Goal: Task Accomplishment & Management: Use online tool/utility

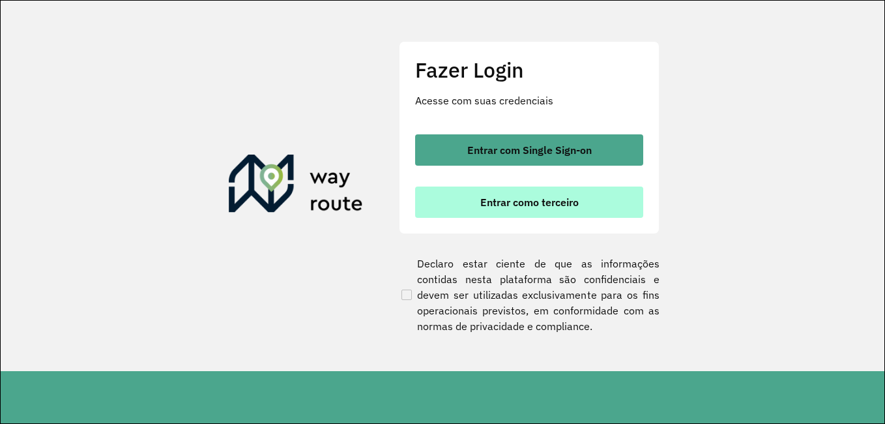
click at [568, 197] on span "Entrar como terceiro" at bounding box center [529, 202] width 98 height 10
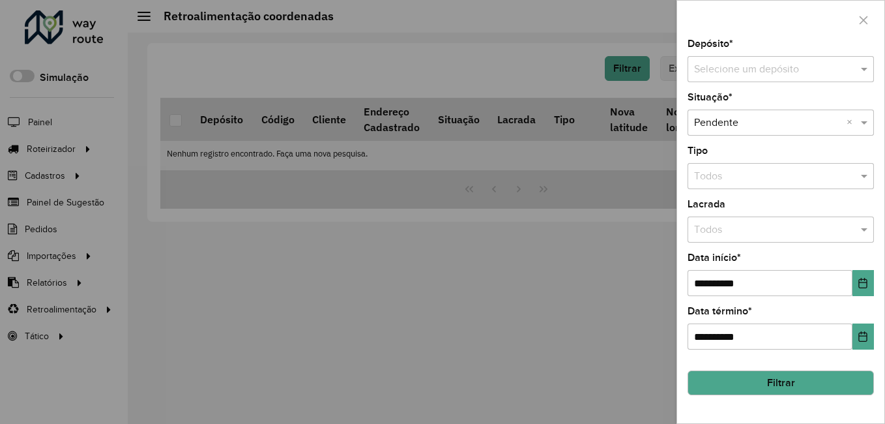
click at [760, 66] on input "text" at bounding box center [767, 70] width 147 height 16
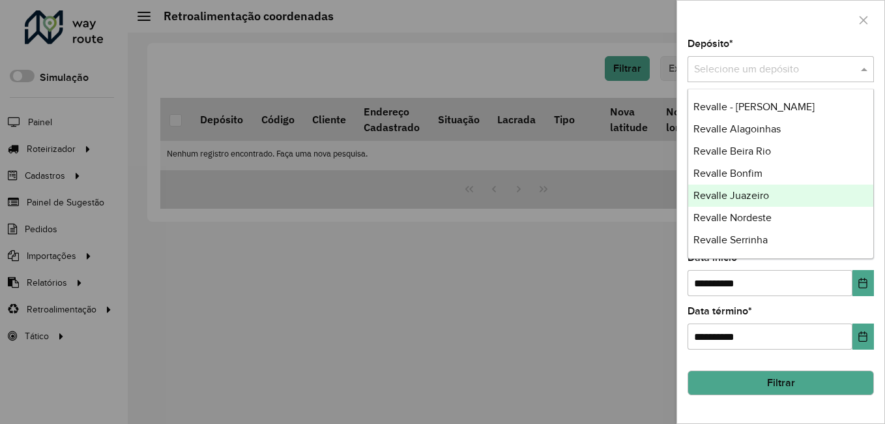
click at [744, 200] on span "Revalle Juazeiro" at bounding box center [731, 195] width 76 height 11
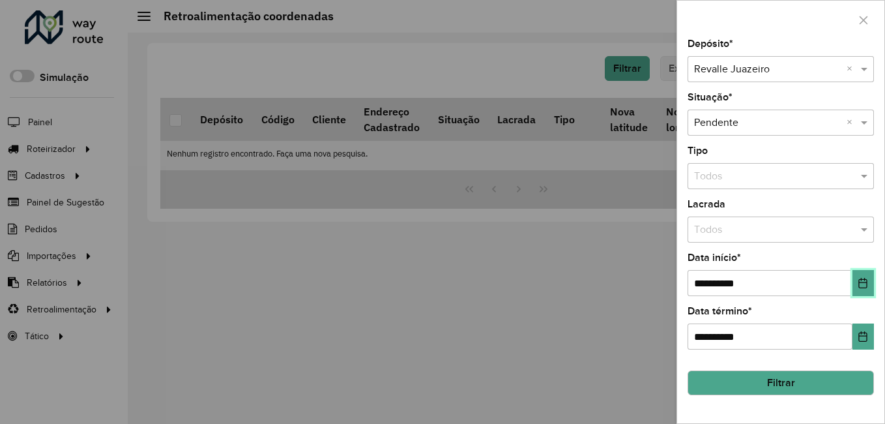
click at [866, 276] on button "Choose Date" at bounding box center [863, 283] width 22 height 26
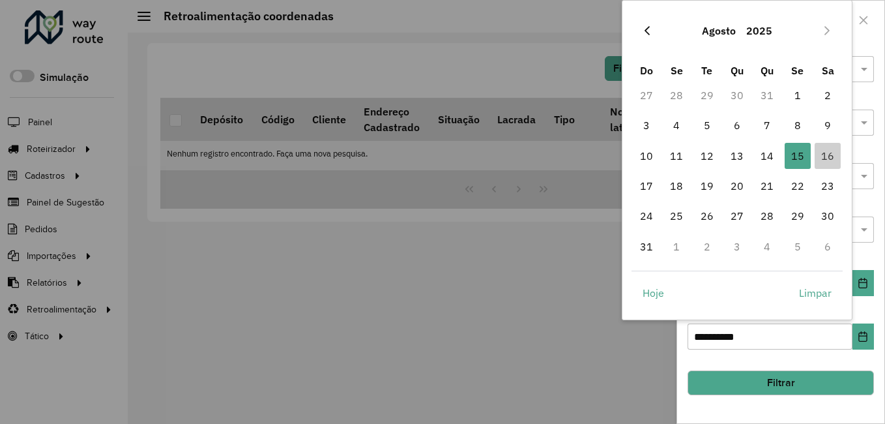
click at [648, 33] on icon "Previous Month" at bounding box center [647, 30] width 10 height 10
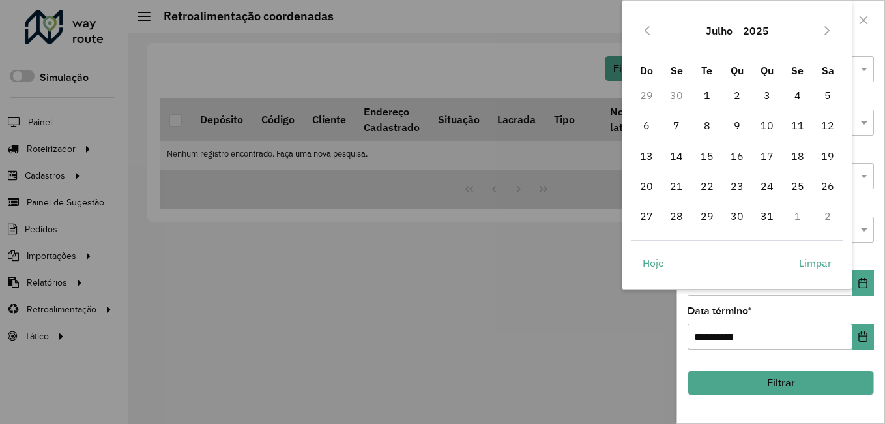
click at [648, 33] on icon "Previous Month" at bounding box center [647, 30] width 10 height 10
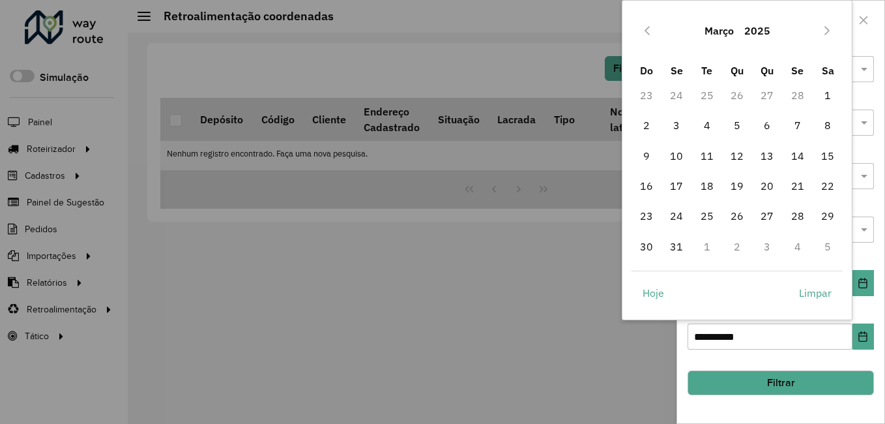
click at [648, 33] on icon "Previous Month" at bounding box center [647, 30] width 10 height 10
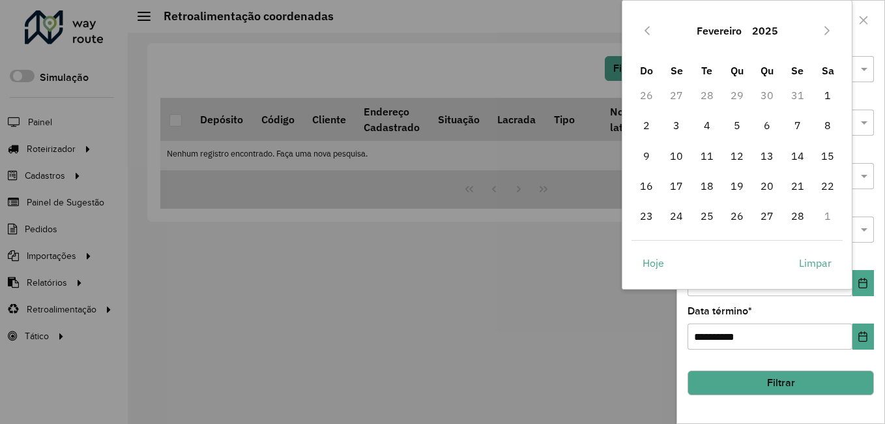
click at [648, 33] on icon "Previous Month" at bounding box center [647, 30] width 10 height 10
click at [739, 88] on span "1" at bounding box center [737, 95] width 26 height 26
type input "**********"
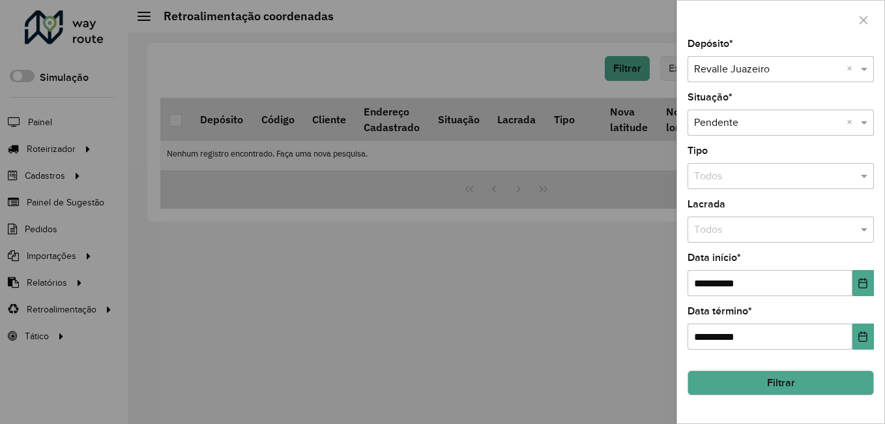
click at [782, 391] on button "Filtrar" at bounding box center [781, 382] width 186 height 25
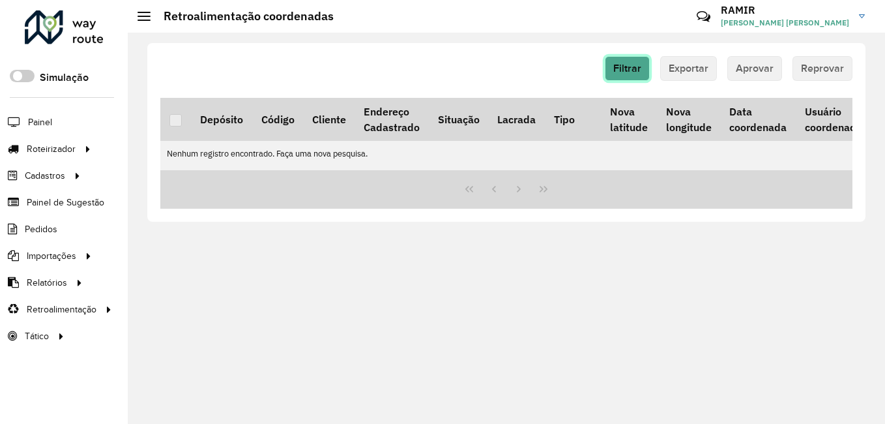
click at [624, 70] on span "Filtrar" at bounding box center [627, 68] width 28 height 11
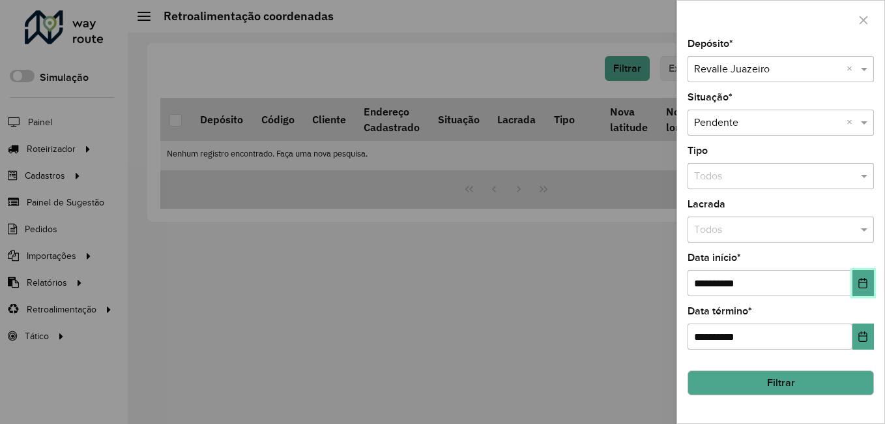
click at [858, 279] on icon "Choose Date" at bounding box center [863, 283] width 10 height 10
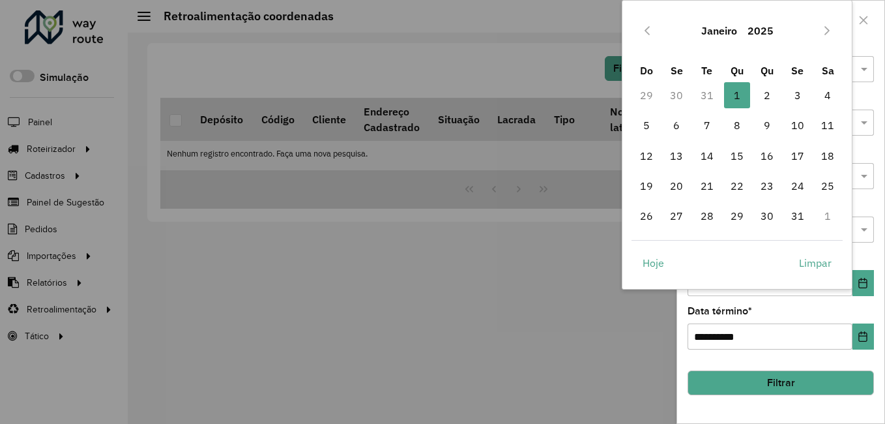
click at [761, 38] on button "2025" at bounding box center [760, 30] width 36 height 31
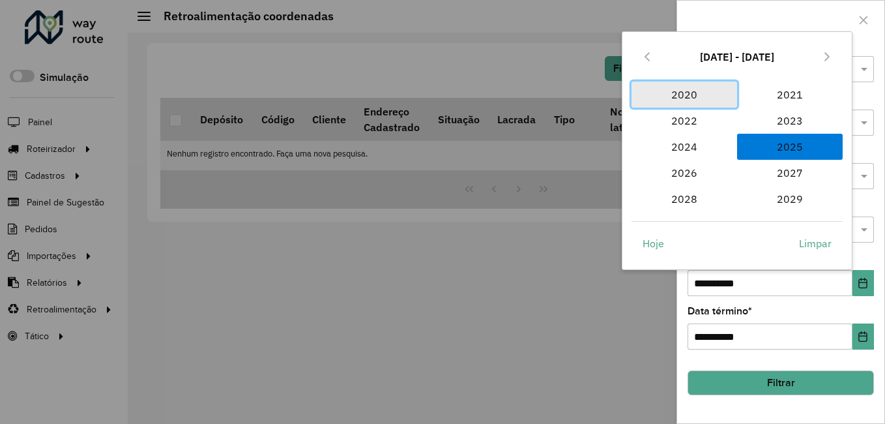
click at [689, 98] on span "2020" at bounding box center [685, 94] width 106 height 26
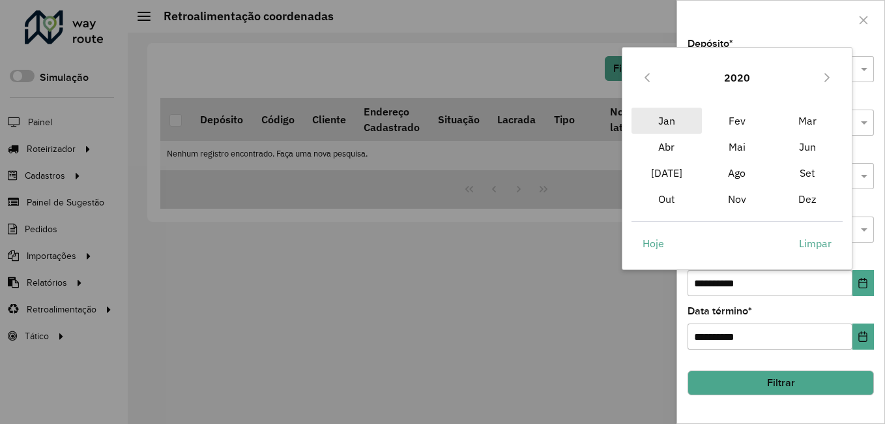
click at [673, 117] on span "Jan" at bounding box center [667, 121] width 70 height 26
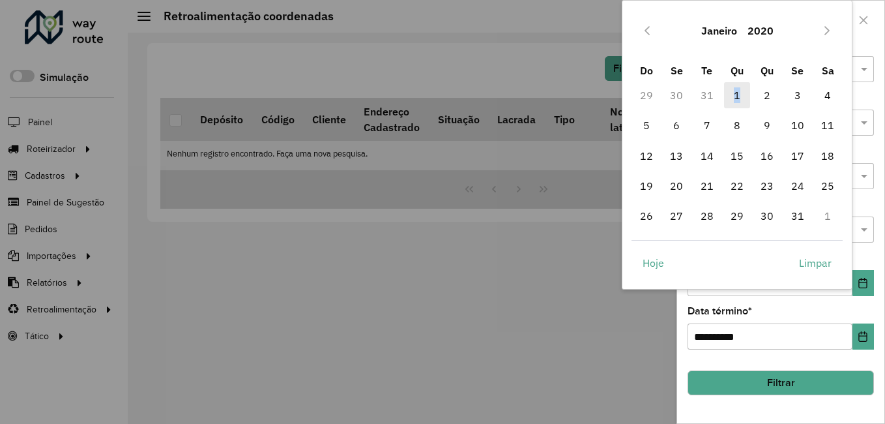
click at [738, 90] on span "1" at bounding box center [737, 95] width 26 height 26
type input "**********"
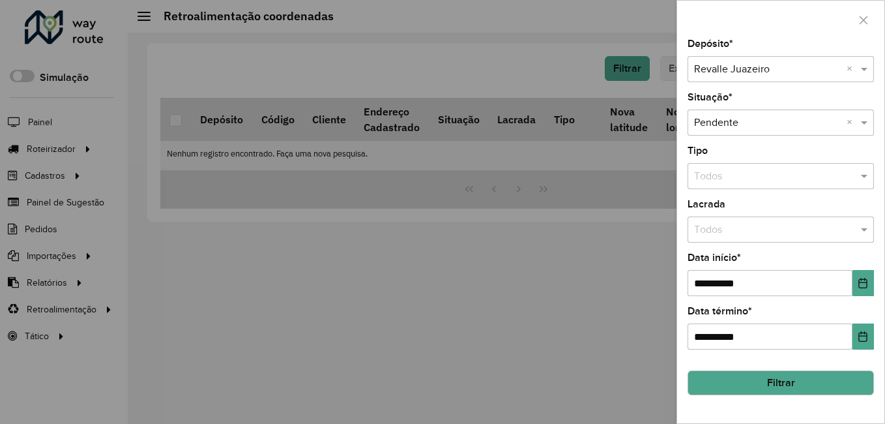
click at [768, 373] on button "Filtrar" at bounding box center [781, 382] width 186 height 25
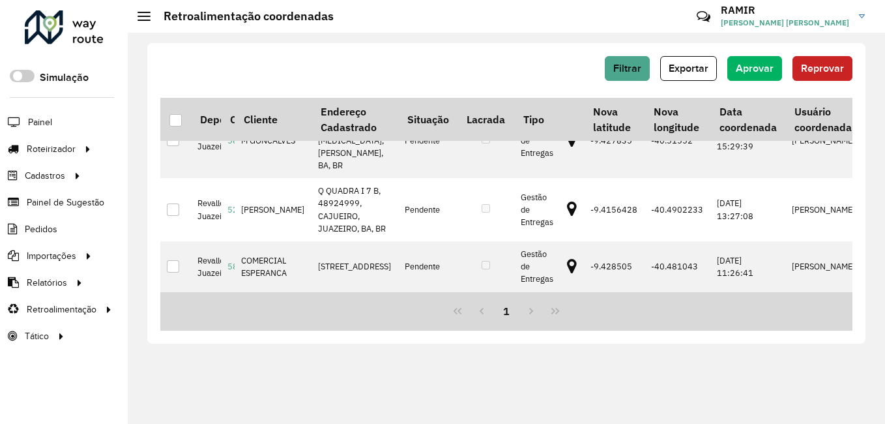
scroll to position [80, 0]
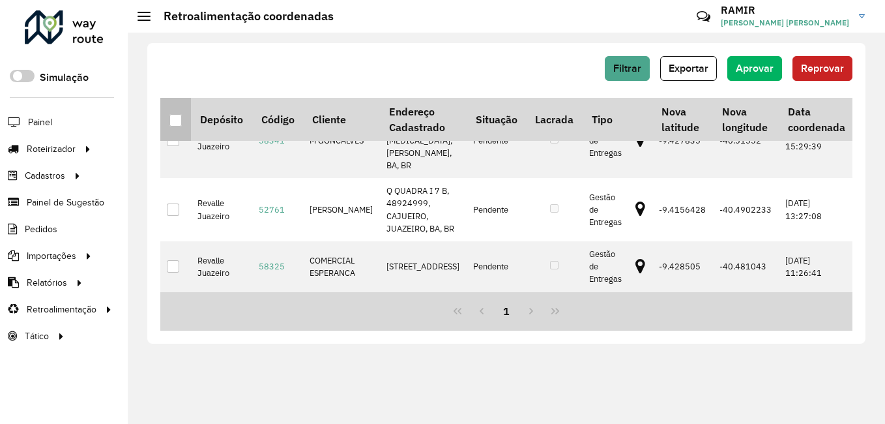
click at [175, 120] on div at bounding box center [175, 120] width 12 height 12
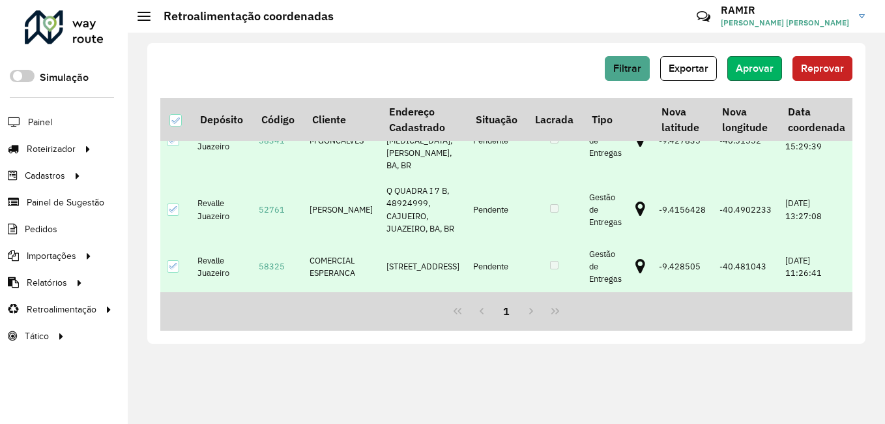
click at [747, 61] on button "Aprovar" at bounding box center [754, 68] width 55 height 25
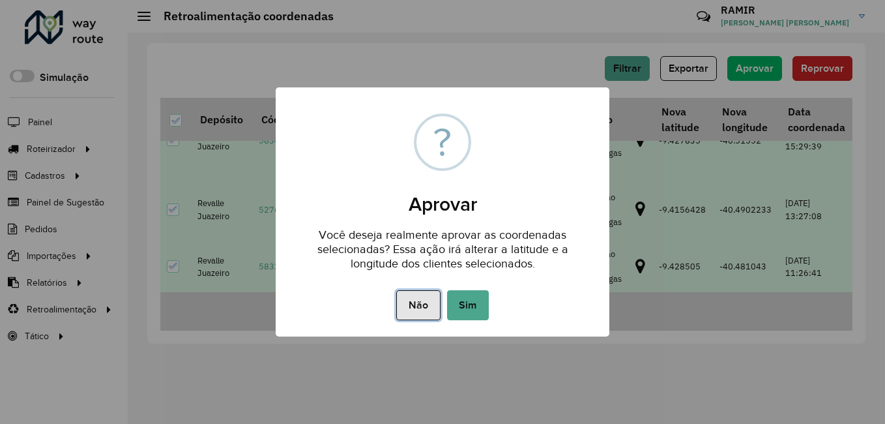
click at [426, 300] on button "Não" at bounding box center [418, 305] width 44 height 30
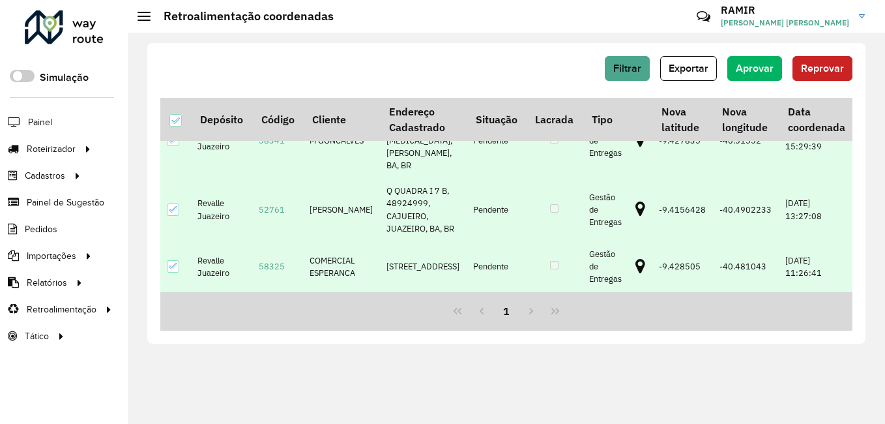
click at [564, 361] on div "Filtrar Exportar Aprovar Reprovar Depósito Código Cliente Endereço Cadastrado S…" at bounding box center [506, 228] width 757 height 391
